Goal: Navigation & Orientation: Go to known website

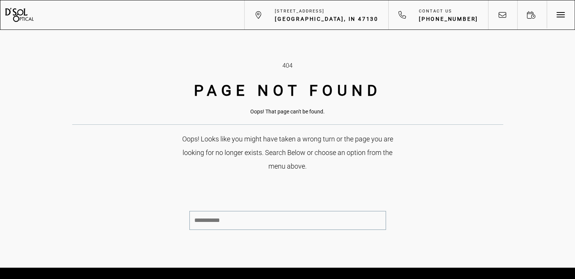
click at [204, 99] on h2 "Page Not Found" at bounding box center [287, 90] width 419 height 23
click at [335, 19] on span "[GEOGRAPHIC_DATA], IN 47130" at bounding box center [327, 19] width 104 height 8
click at [27, 16] on div at bounding box center [19, 14] width 38 height 29
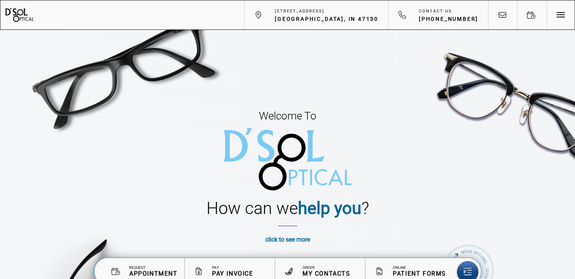
click at [329, 61] on div "Welcome To How can we help you ? click to see more appt. request pay invoice or…" at bounding box center [287, 196] width 575 height 393
